Goal: Check status

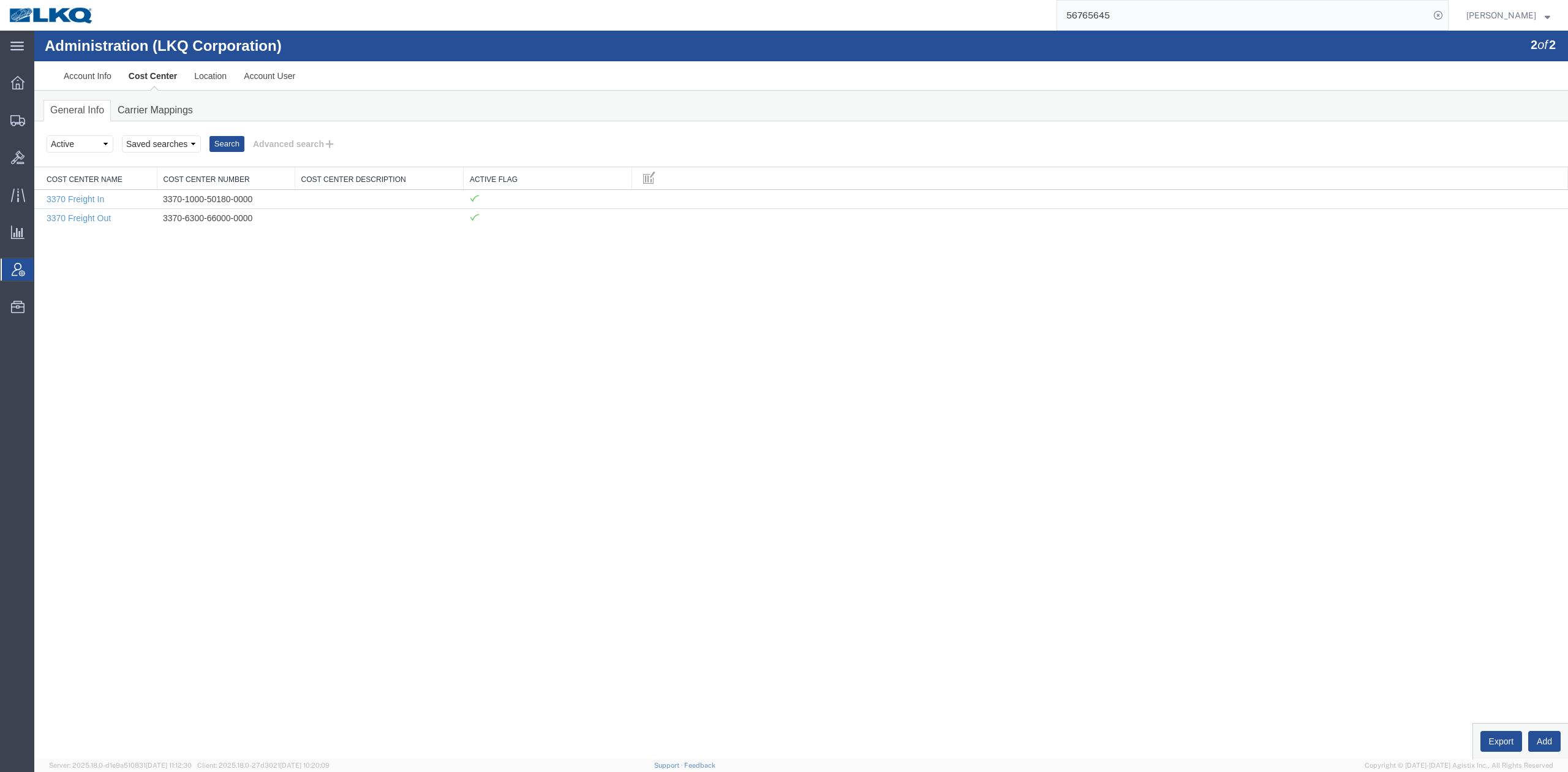
click at [1201, 14] on input "56765645" at bounding box center [1243, 15] width 372 height 30
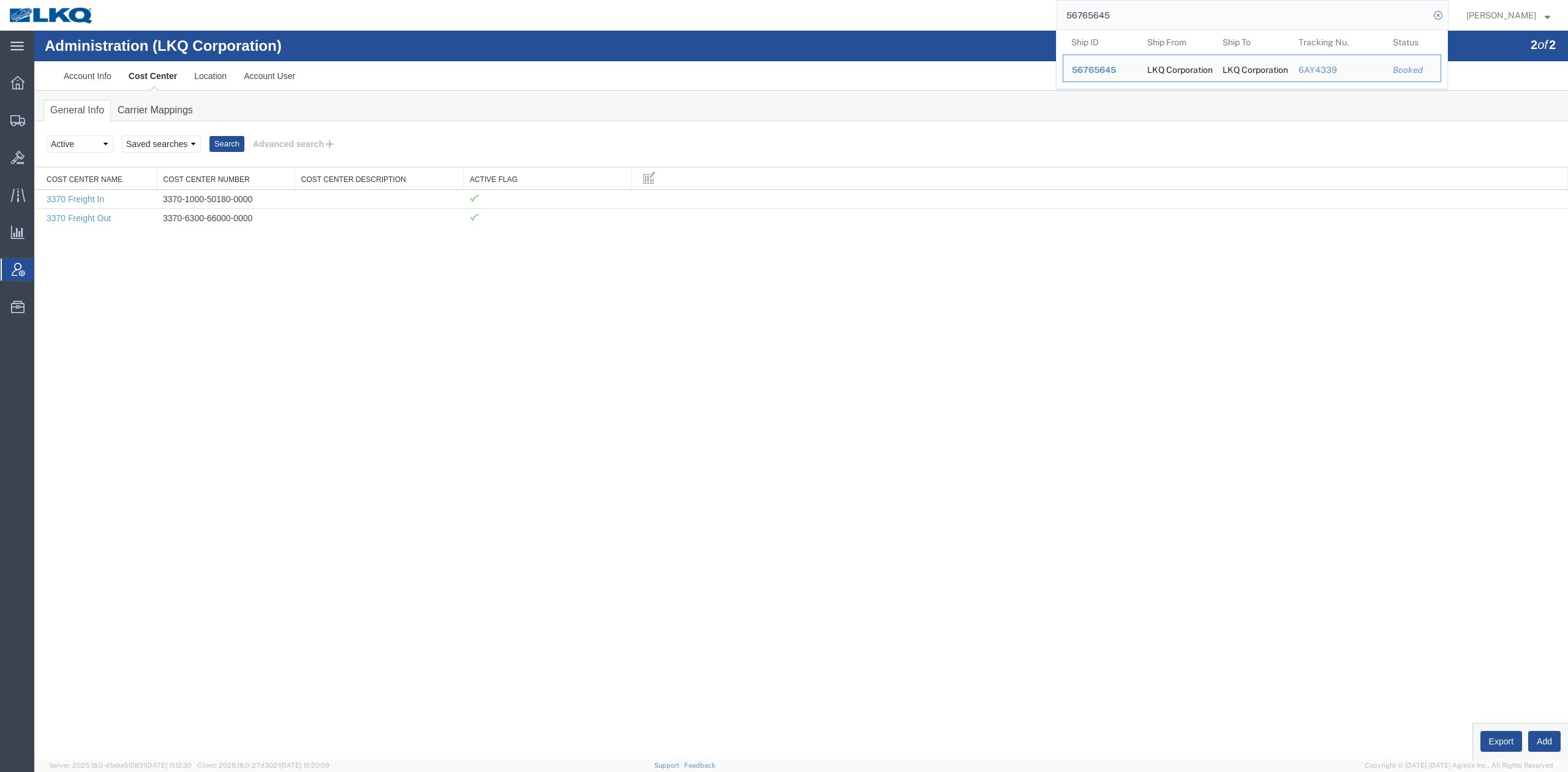
click at [1201, 14] on input "56765645" at bounding box center [1243, 15] width 372 height 30
paste input "43460"
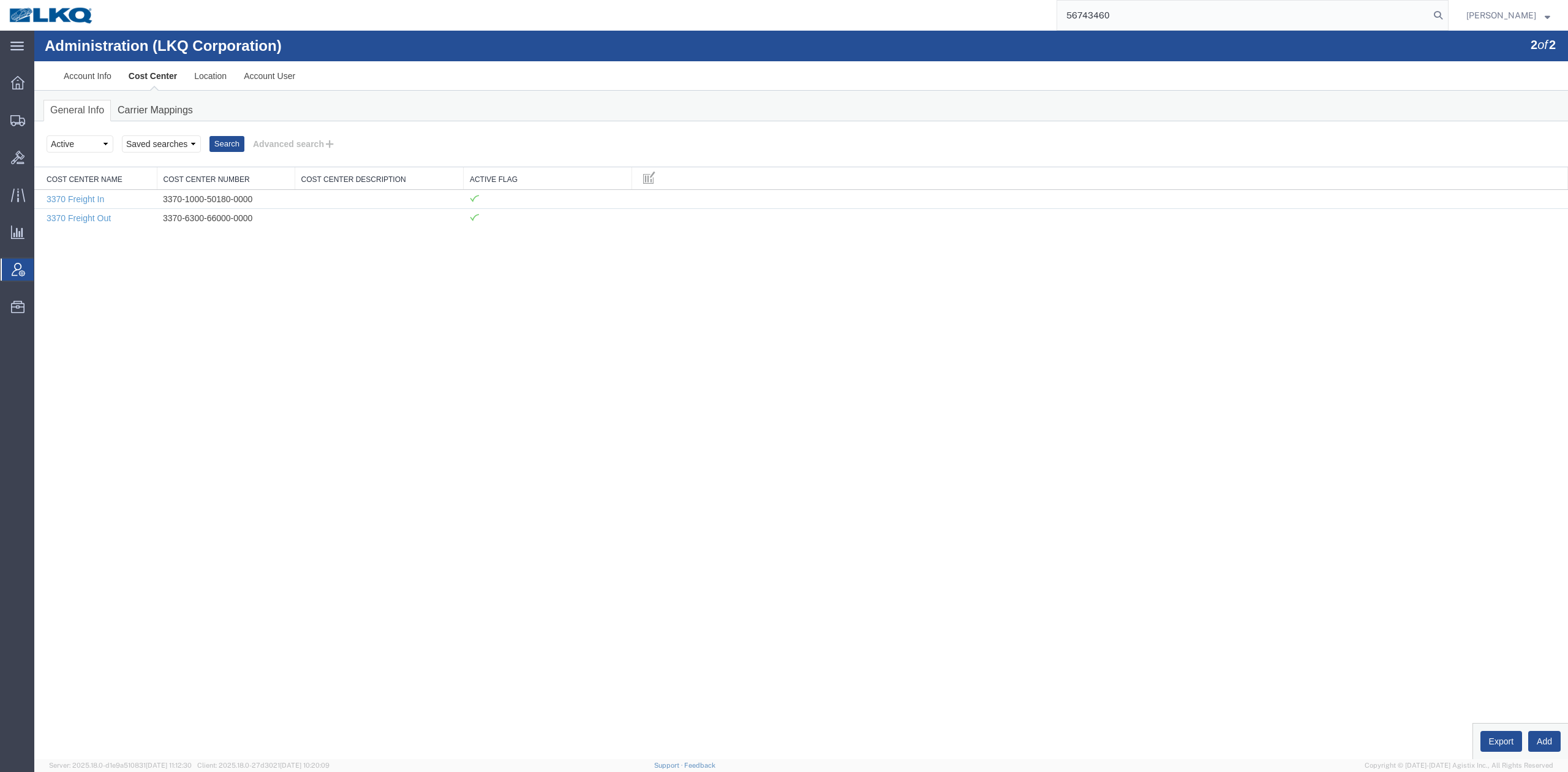
type input "56743460"
click at [1449, 25] on form "56743460" at bounding box center [1253, 15] width 392 height 31
click at [1447, 23] on icon at bounding box center [1438, 15] width 17 height 17
